Goal: Task Accomplishment & Management: Use online tool/utility

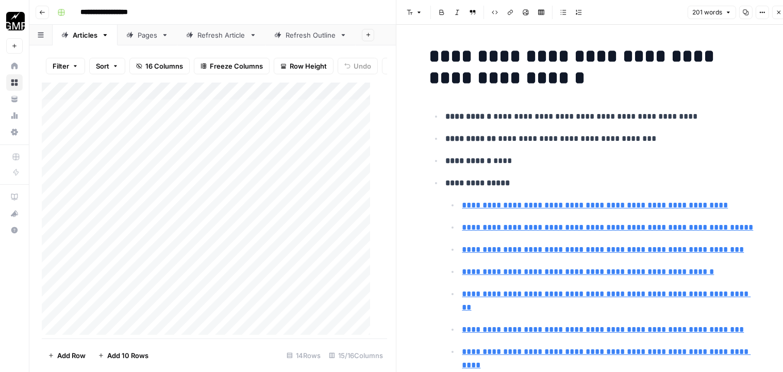
click at [44, 12] on icon "button" at bounding box center [42, 12] width 5 height 4
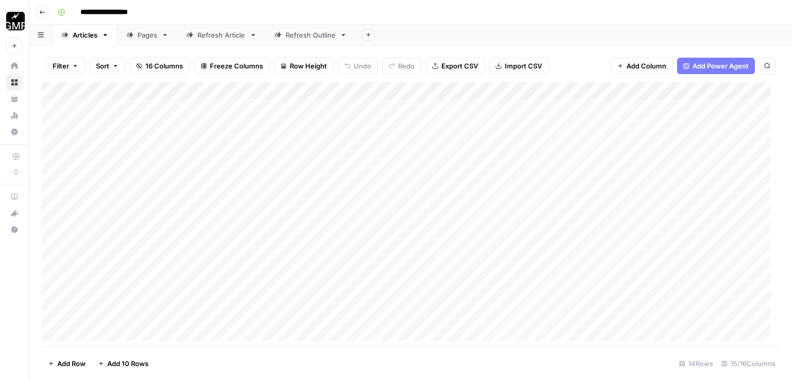
click at [44, 12] on icon "button" at bounding box center [42, 12] width 5 height 4
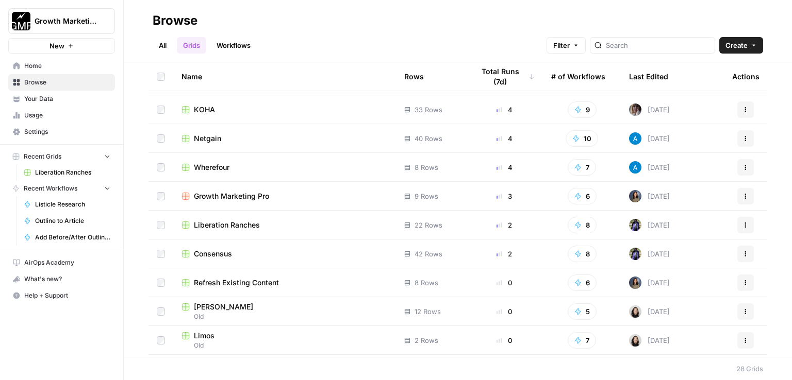
scroll to position [75, 0]
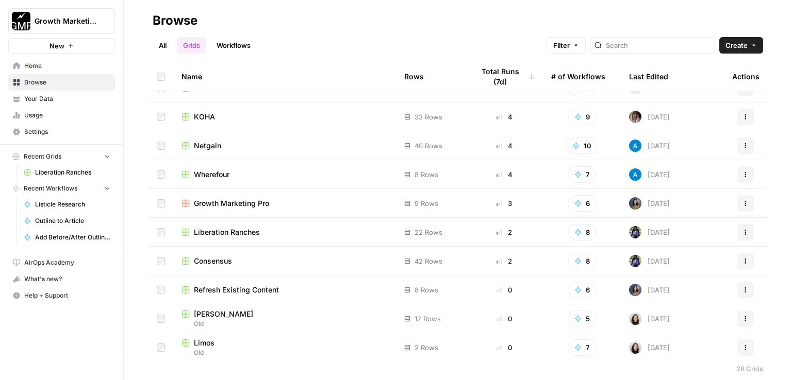
click at [225, 256] on span "Consensus" at bounding box center [213, 261] width 38 height 10
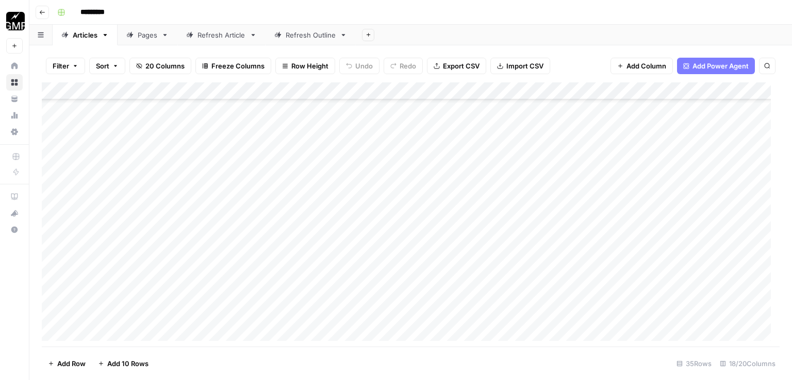
scroll to position [388, 0]
click at [626, 293] on div "Add Column" at bounding box center [411, 215] width 738 height 267
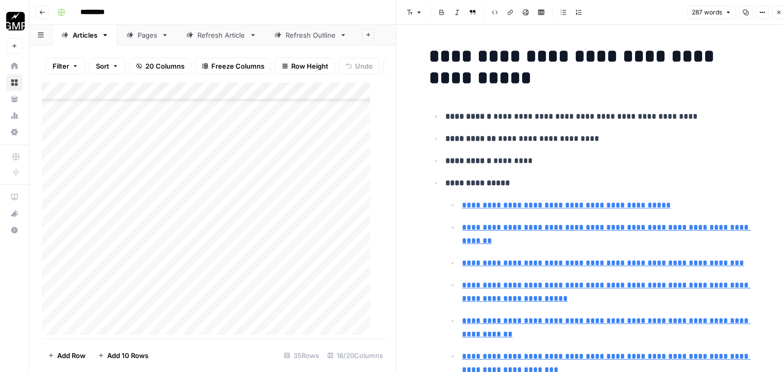
click at [745, 14] on icon "button" at bounding box center [746, 13] width 6 height 6
click at [781, 11] on icon "button" at bounding box center [779, 12] width 6 height 6
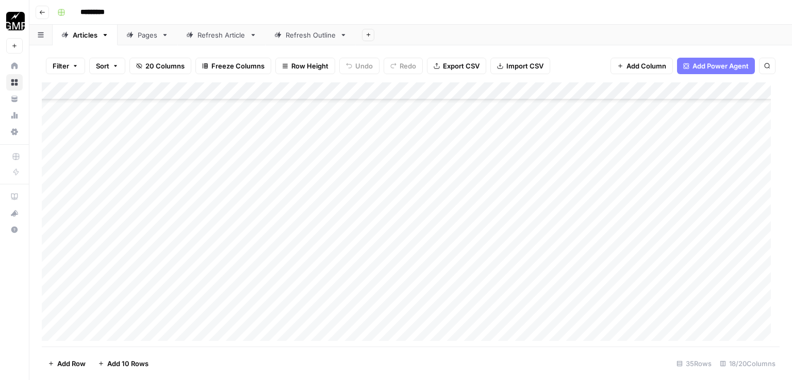
click at [204, 292] on div "Add Column" at bounding box center [411, 215] width 738 height 267
drag, startPoint x: 224, startPoint y: 295, endPoint x: 229, endPoint y: 304, distance: 10.4
click at [229, 304] on textarea "**********" at bounding box center [273, 300] width 206 height 25
